Goal: Information Seeking & Learning: Learn about a topic

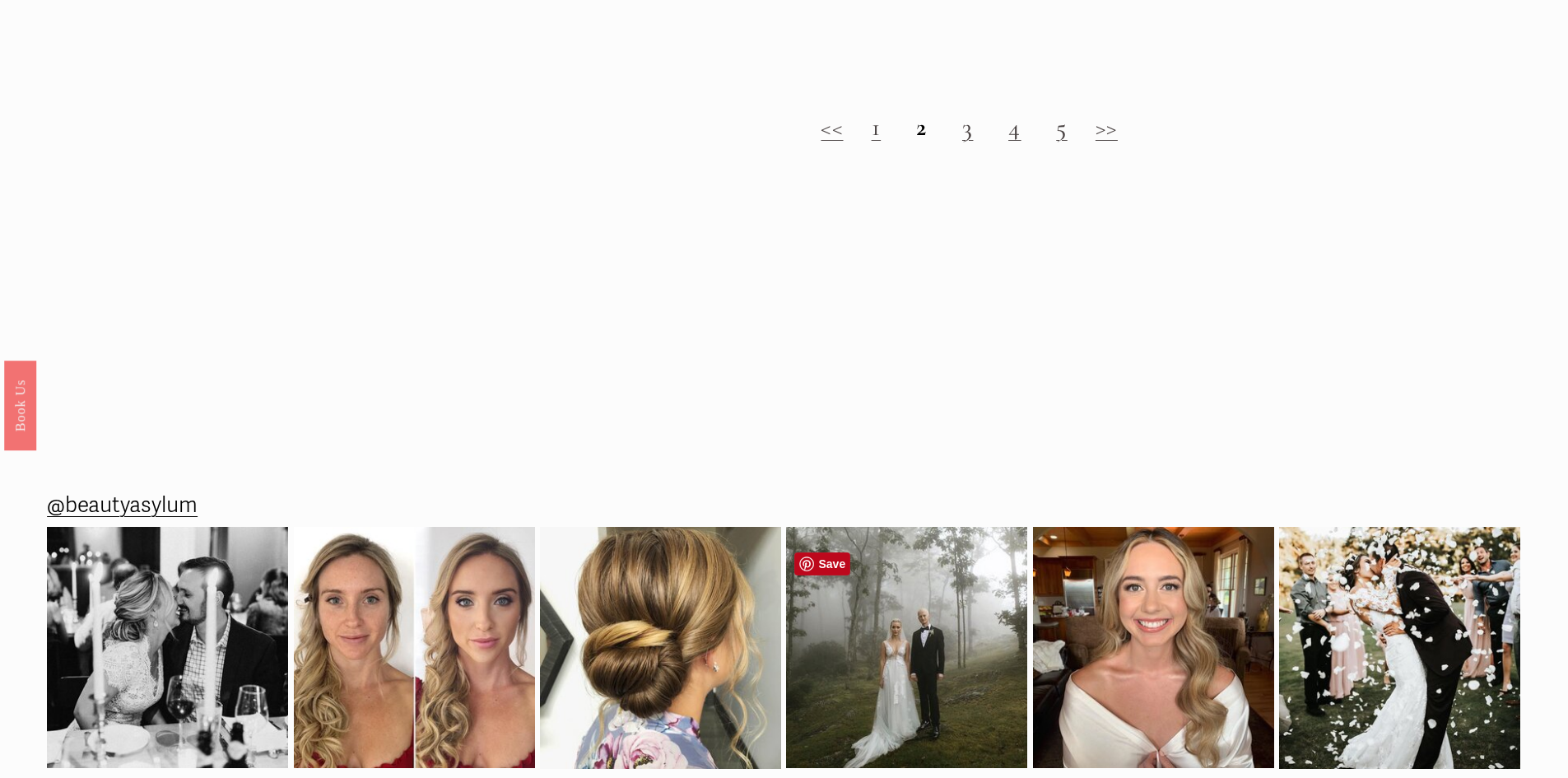
scroll to position [2141, 0]
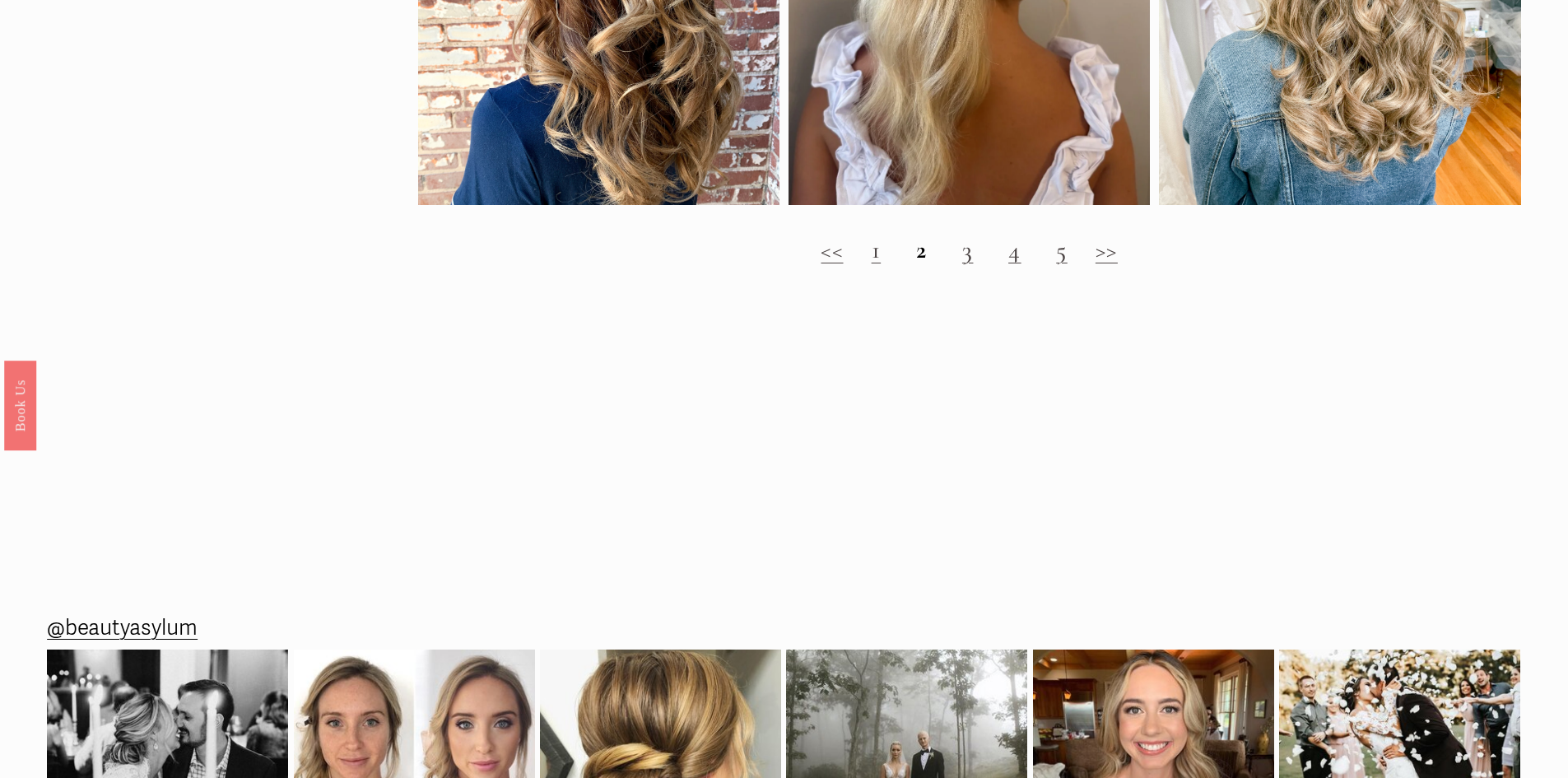
click at [876, 266] on link "1" at bounding box center [877, 250] width 10 height 31
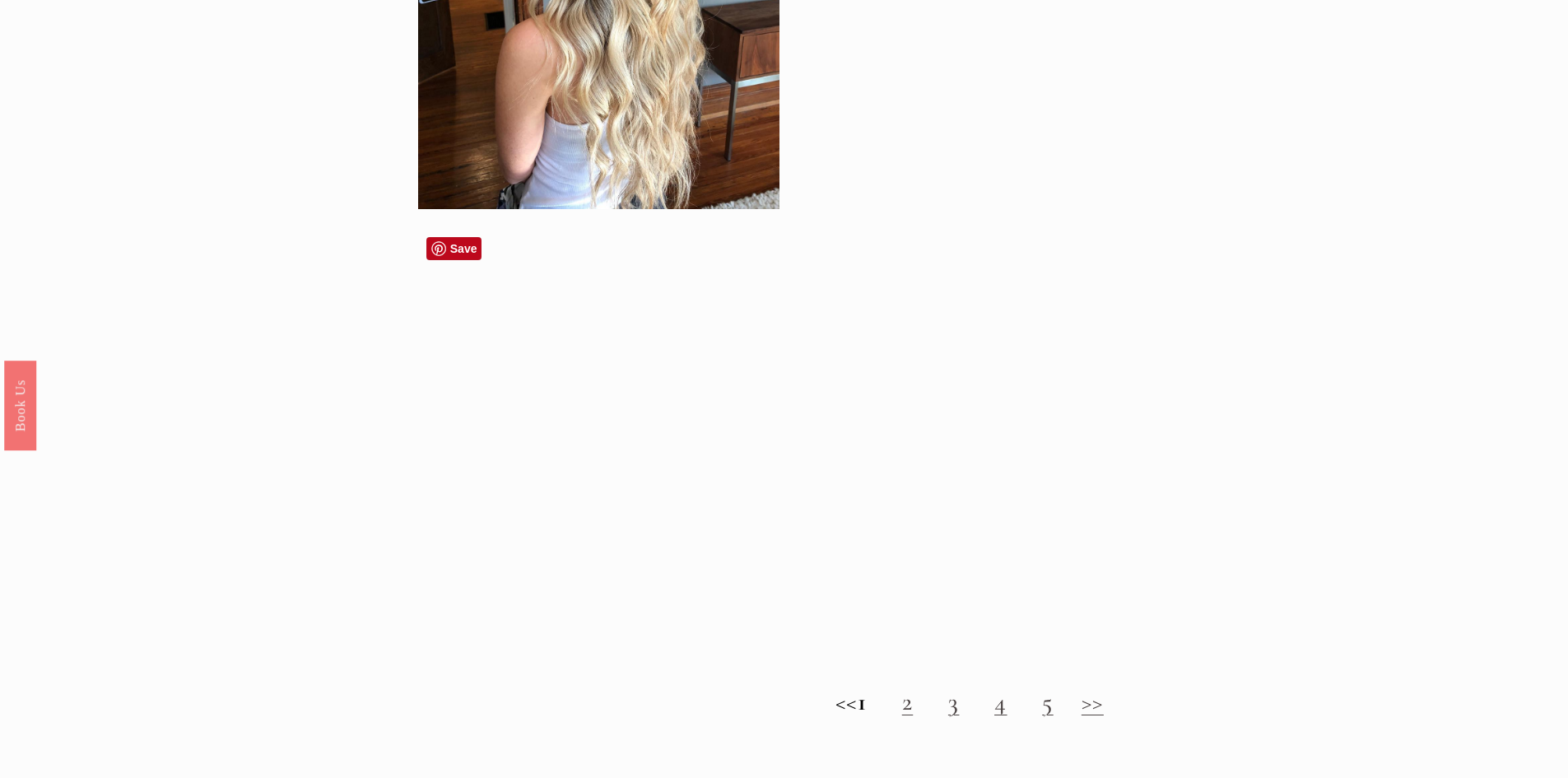
scroll to position [2224, 0]
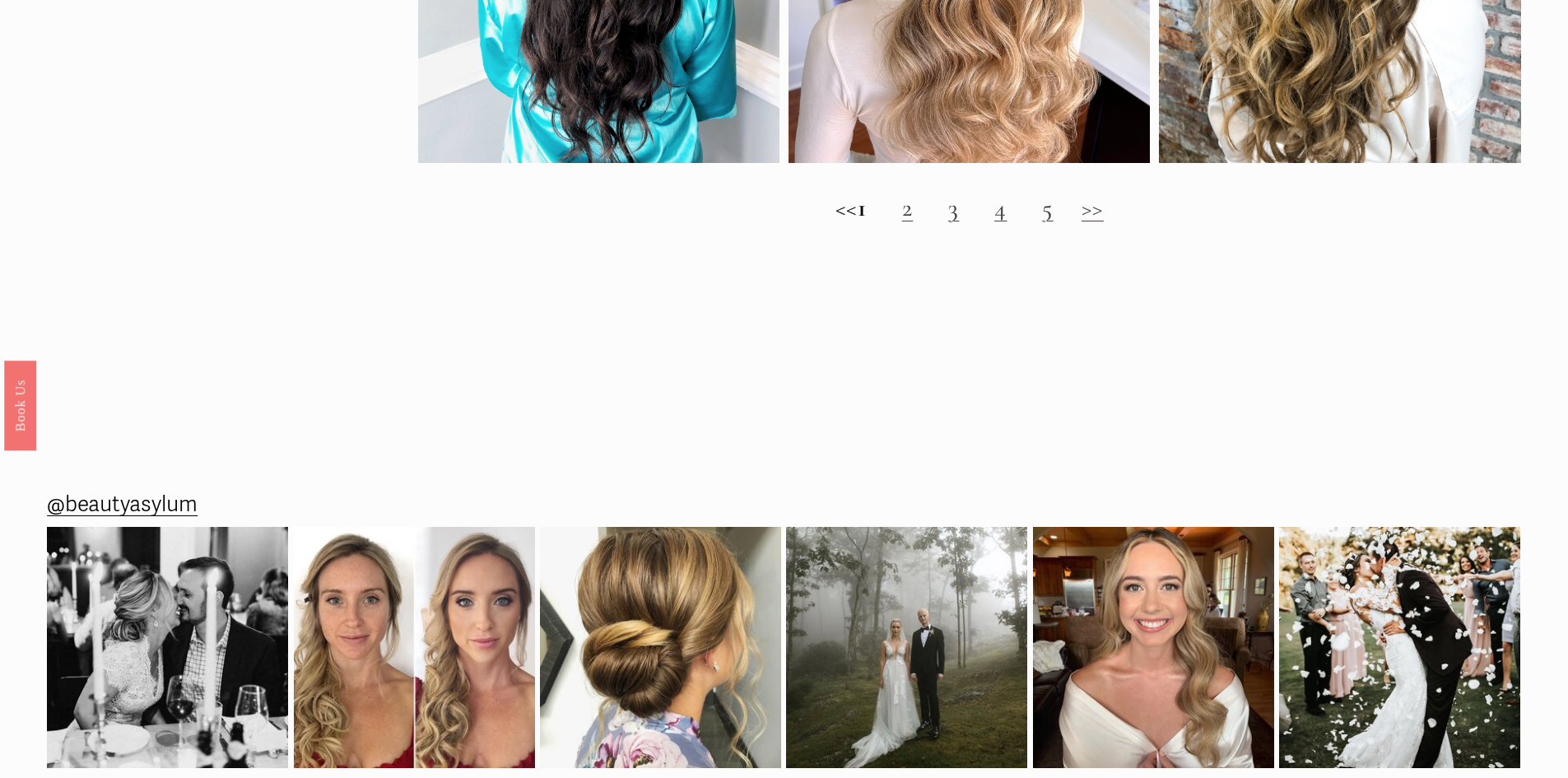
click at [914, 223] on link "2" at bounding box center [908, 208] width 12 height 31
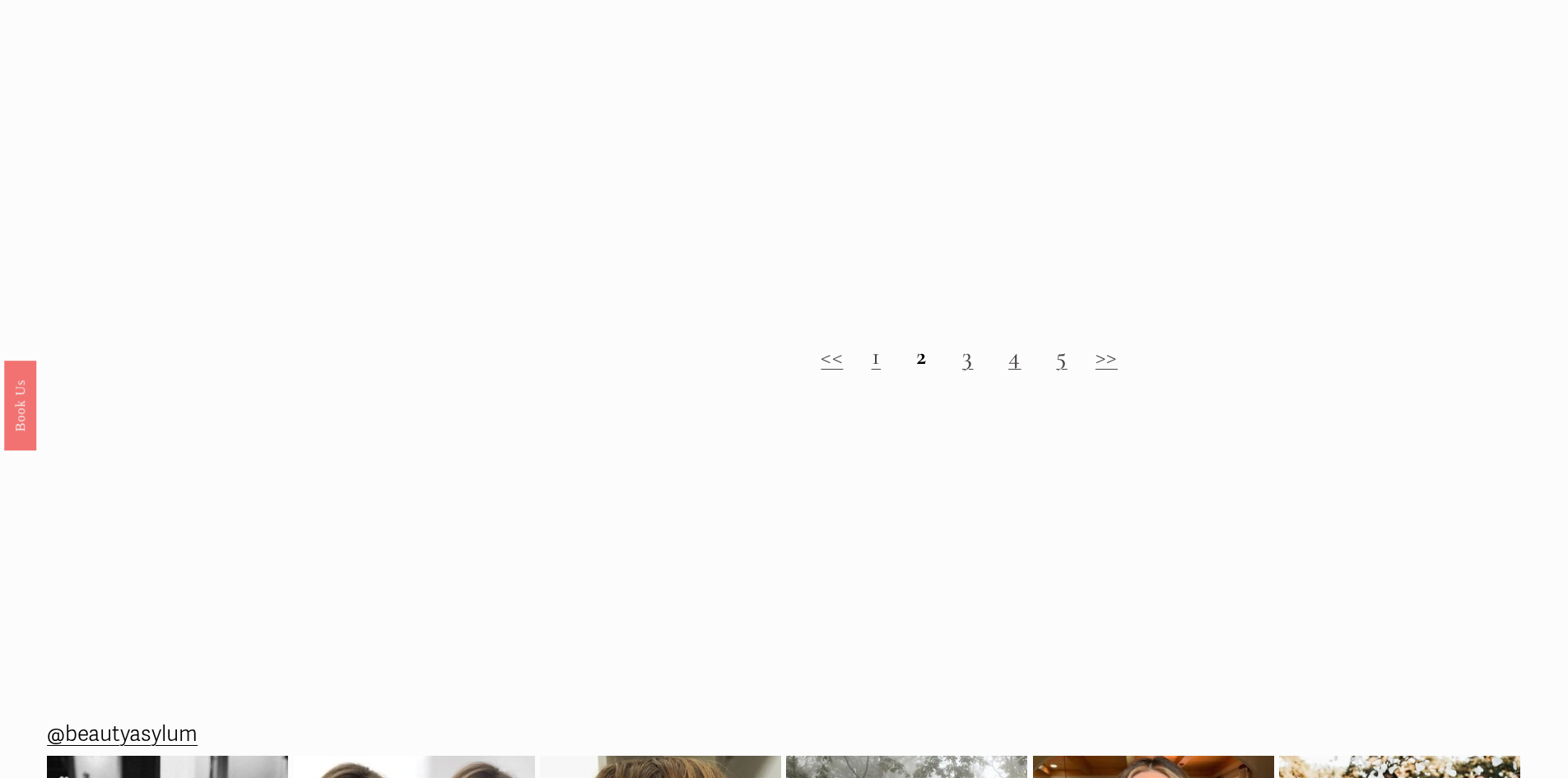
scroll to position [2058, 0]
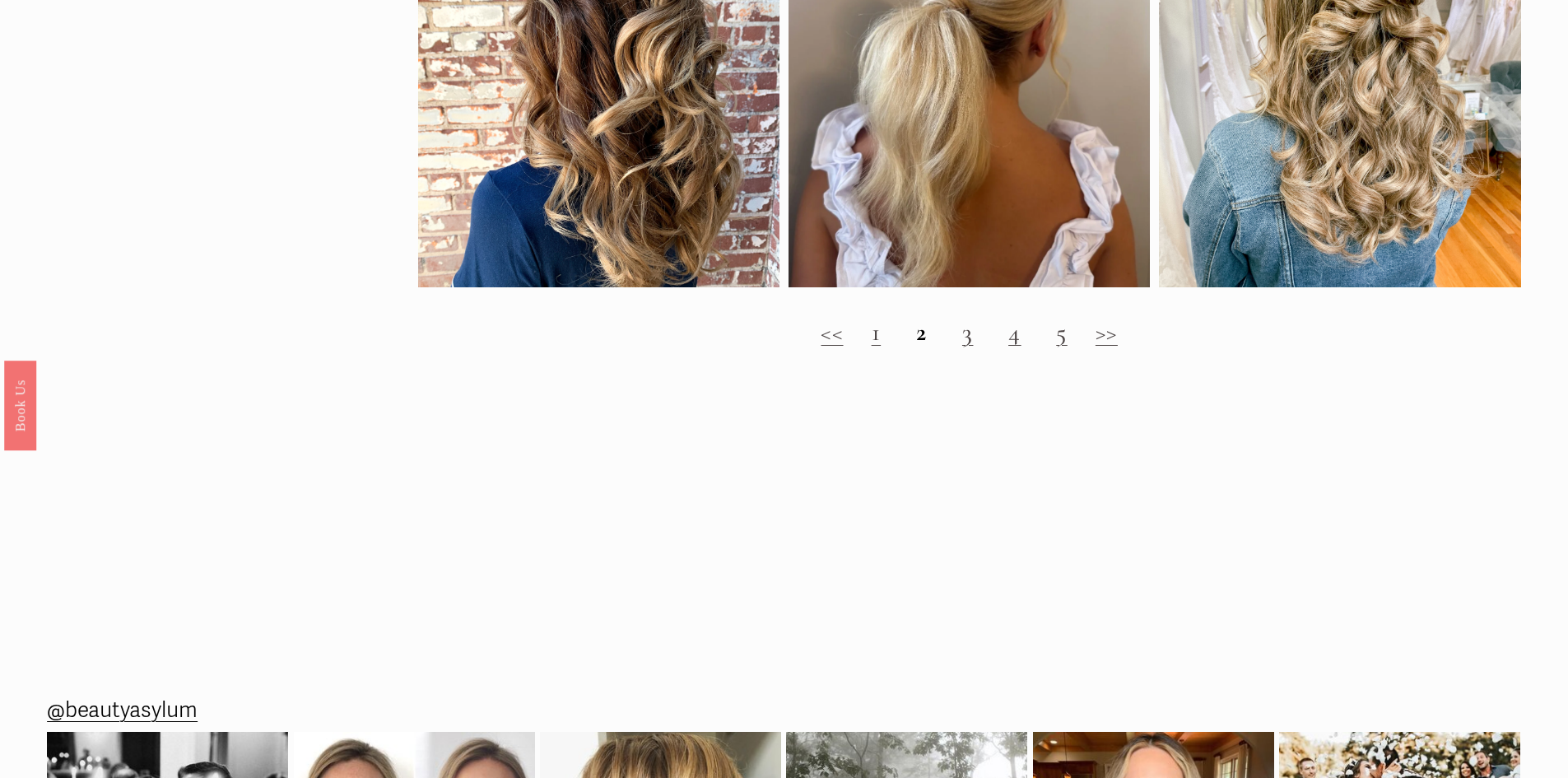
click at [963, 346] on link "3" at bounding box center [968, 332] width 12 height 31
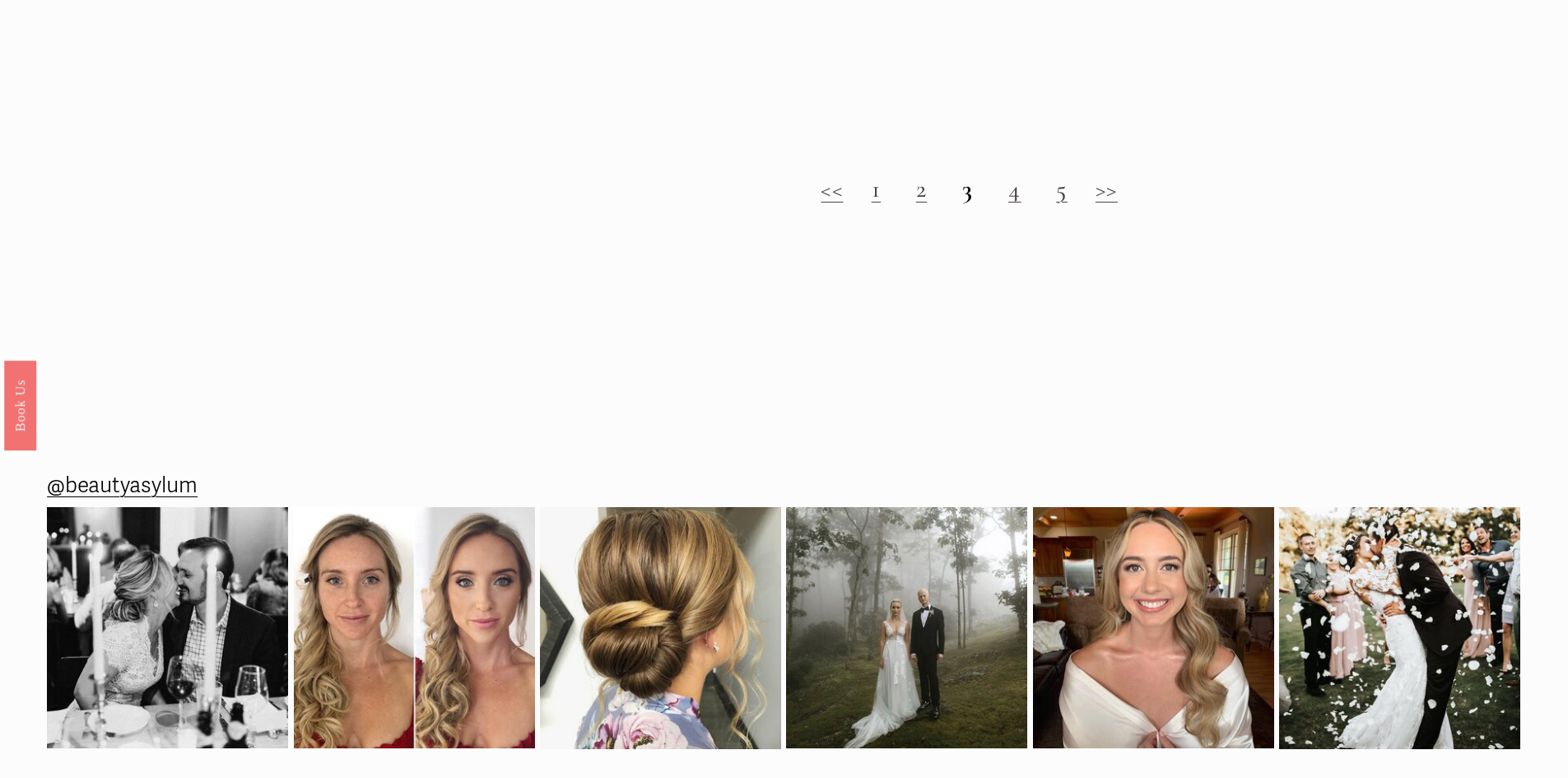
scroll to position [2141, 0]
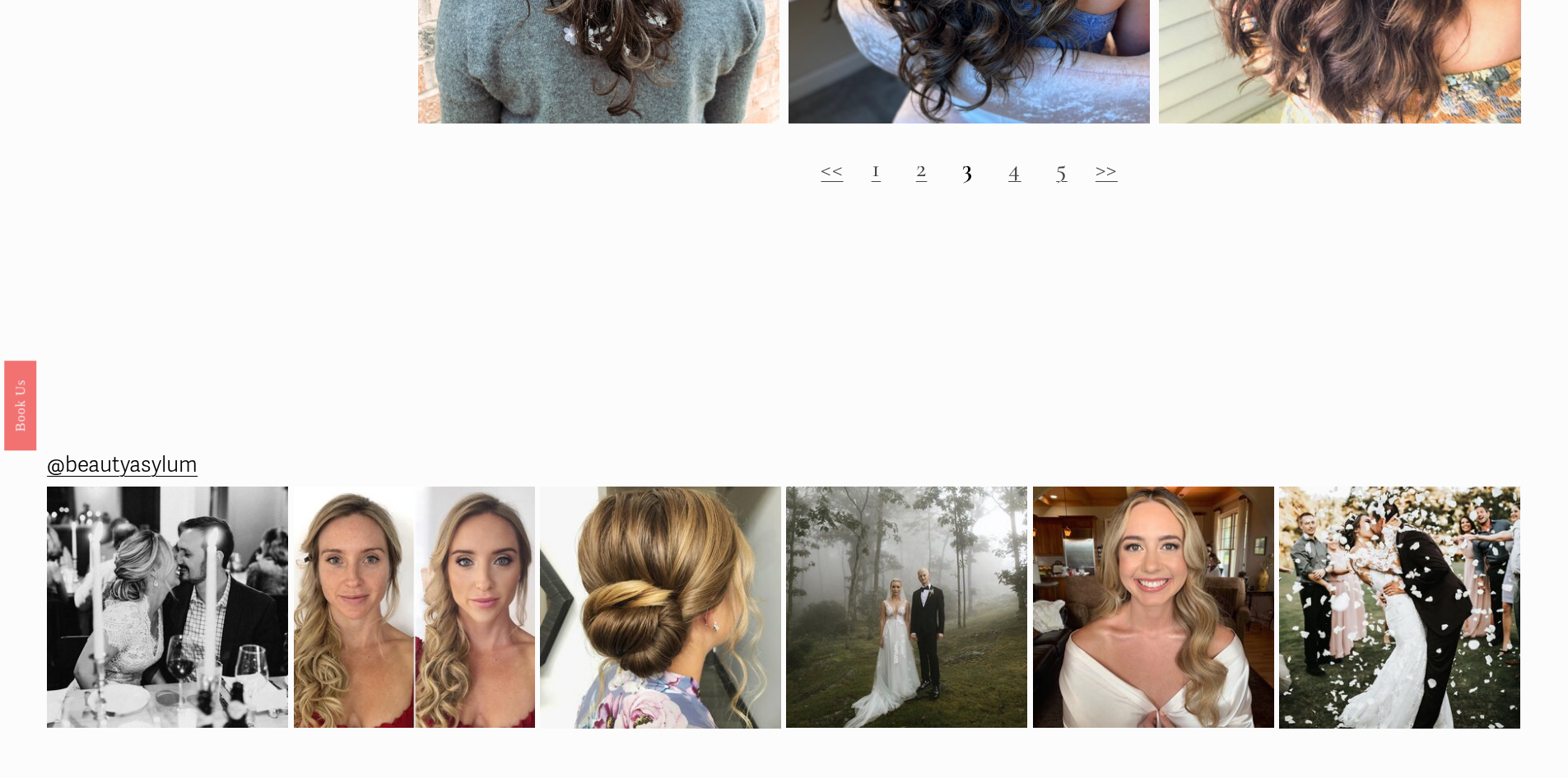
click at [1015, 184] on link "4" at bounding box center [1014, 168] width 13 height 31
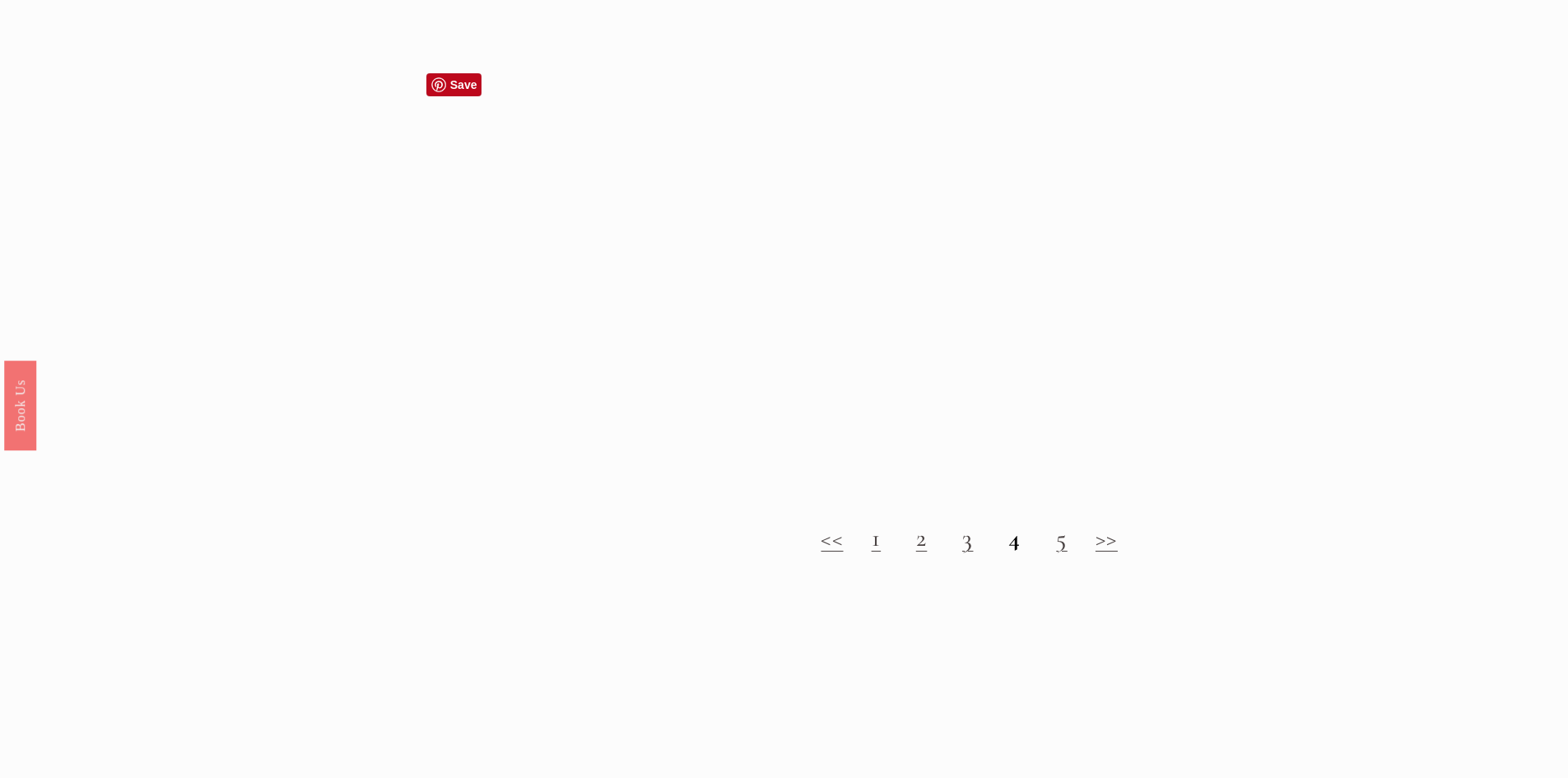
scroll to position [2224, 0]
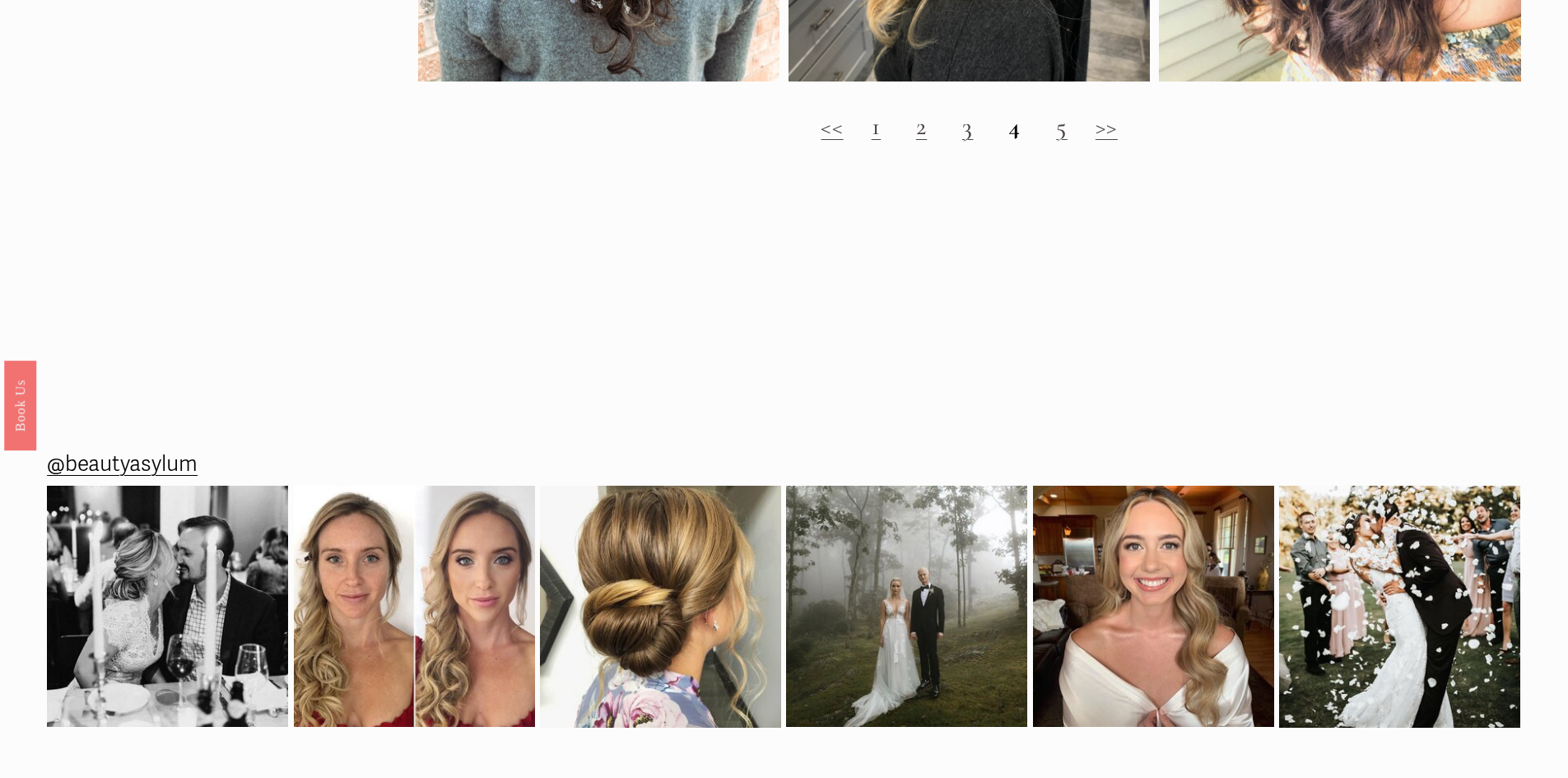
click at [1058, 140] on link "5" at bounding box center [1062, 126] width 12 height 31
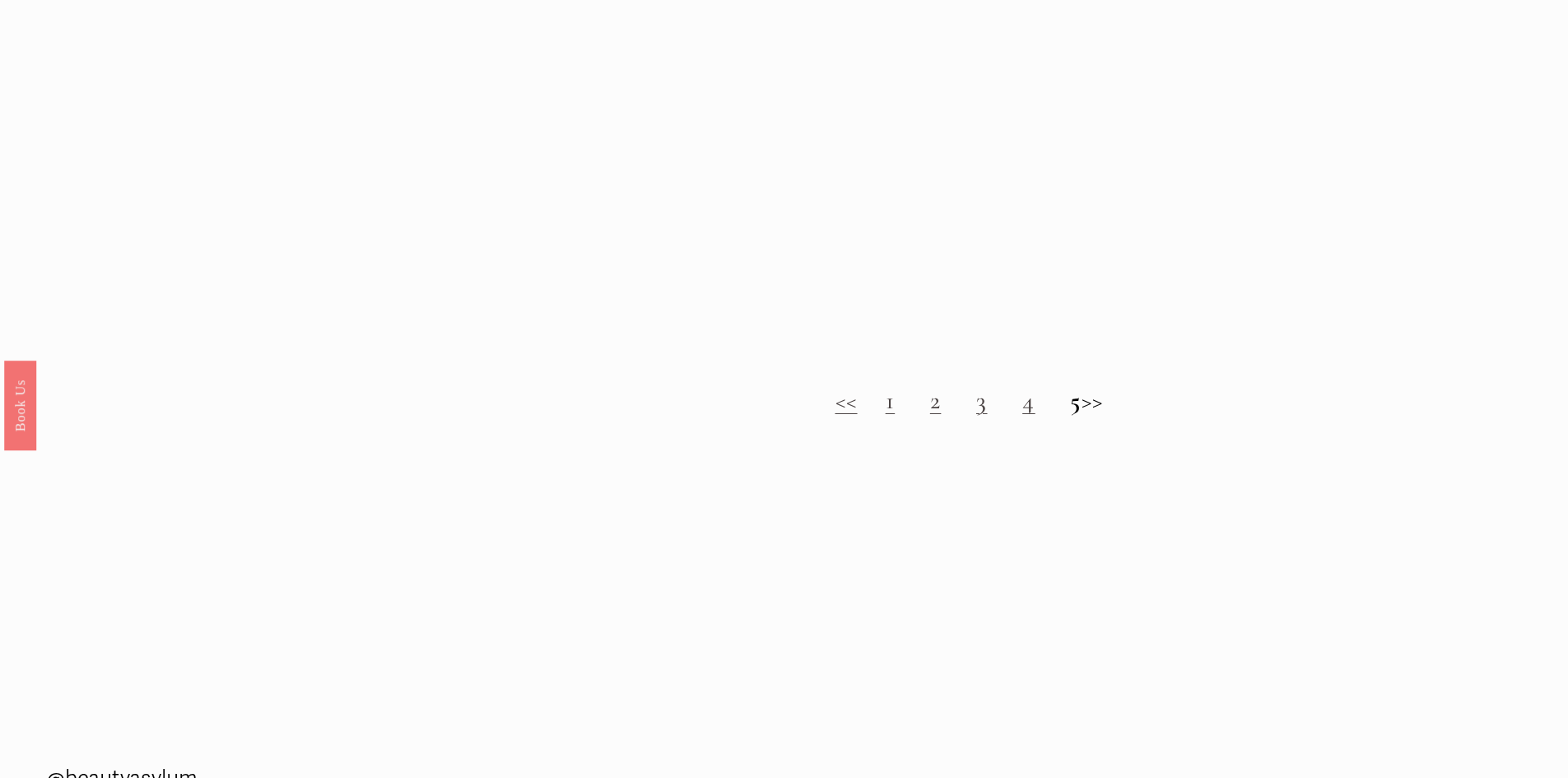
scroll to position [2306, 0]
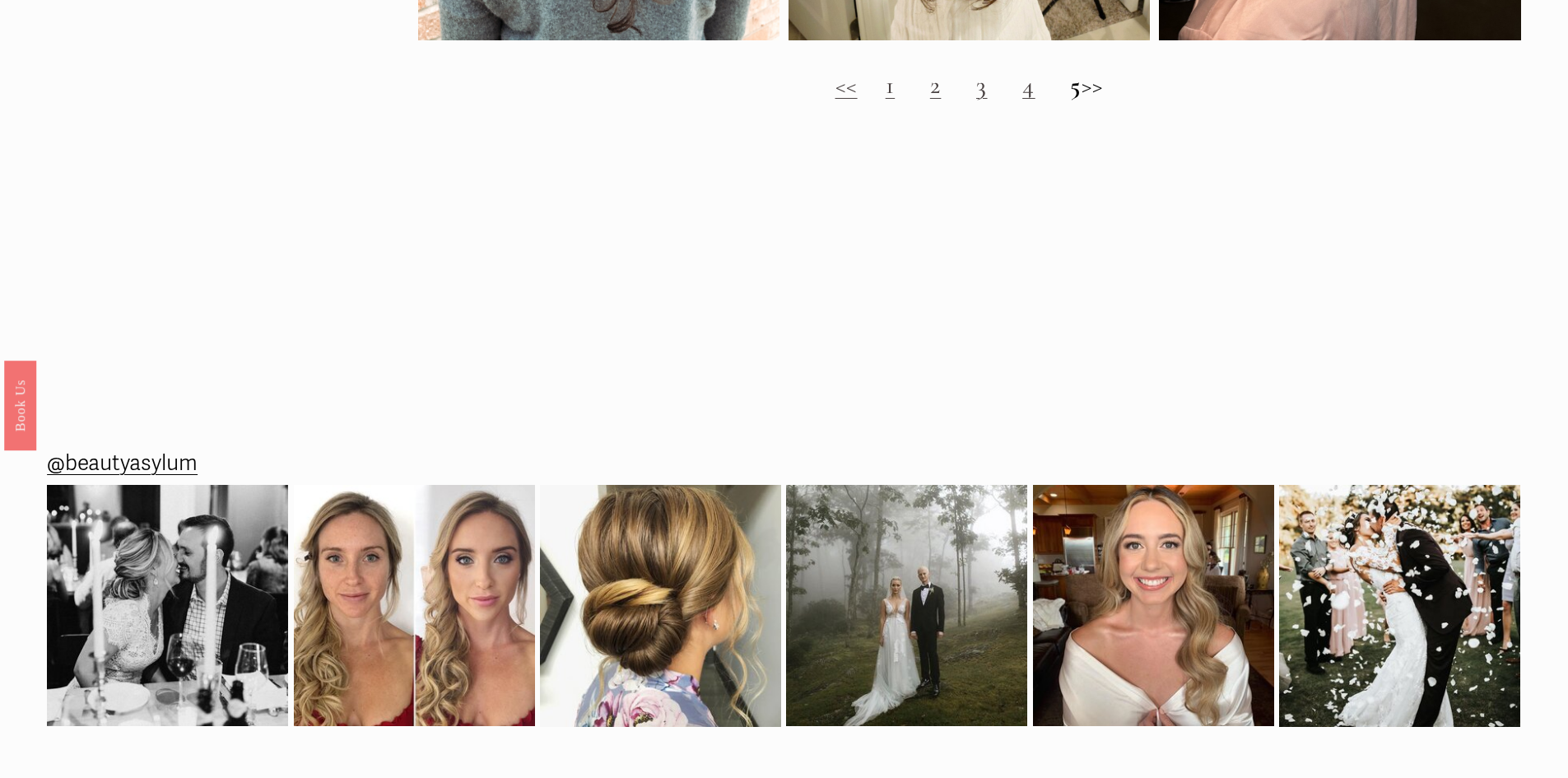
click at [1104, 98] on h2 "<< 1 2 3 4 5 >>" at bounding box center [968, 86] width 1103 height 30
